Goal: Feedback & Contribution: Submit feedback/report problem

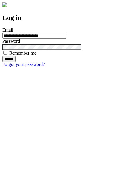
type input "**********"
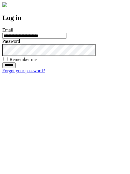
click at [16, 68] on input "******" at bounding box center [8, 65] width 13 height 6
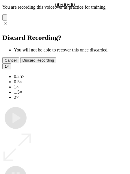
type input "**********"
